Goal: Contribute content

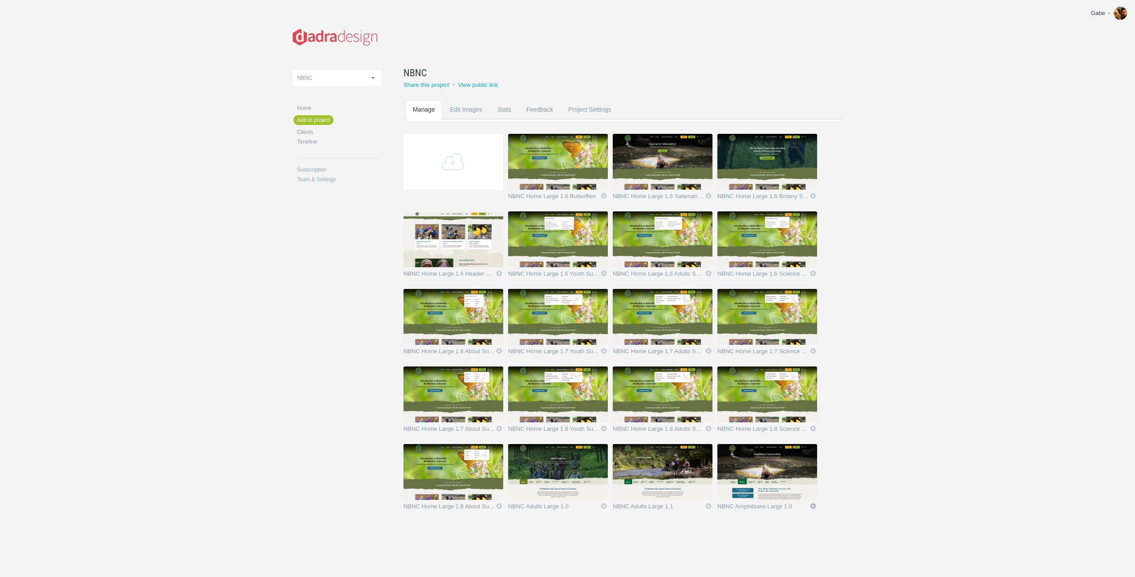
click at [812, 507] on link "Icon" at bounding box center [813, 506] width 8 height 8
click at [796, 472] on link "Edit / Replace" at bounding box center [796, 470] width 54 height 10
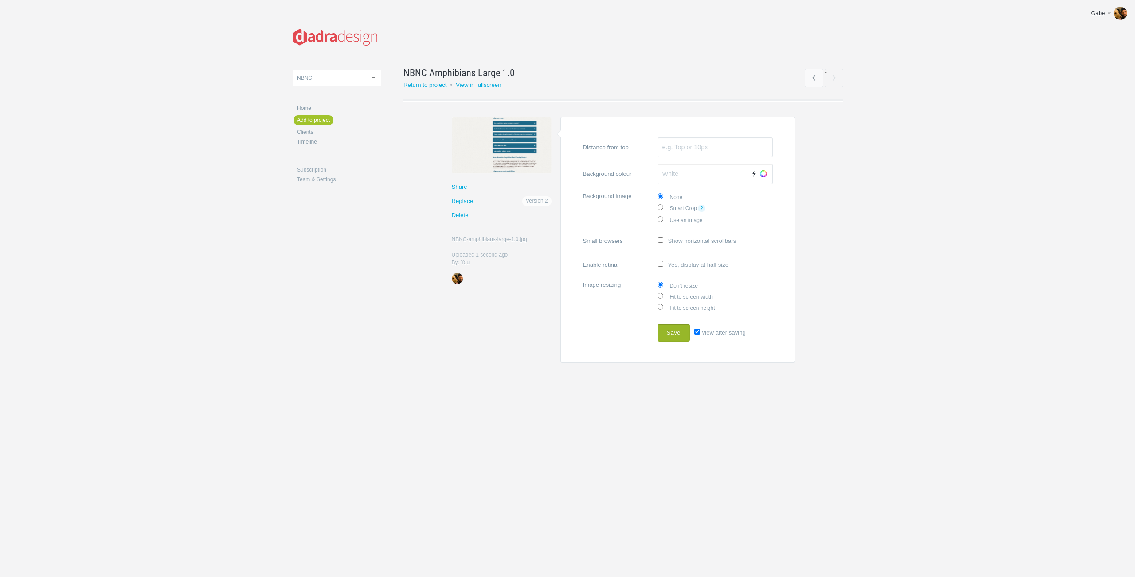
click at [678, 334] on button "Save" at bounding box center [673, 333] width 32 height 18
